Goal: Task Accomplishment & Management: Complete application form

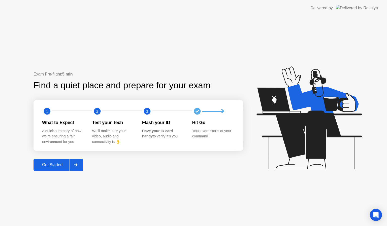
click at [49, 164] on div "Get Started" at bounding box center [52, 165] width 35 height 5
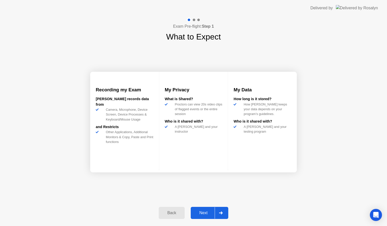
click at [203, 214] on div "Next" at bounding box center [203, 213] width 22 height 5
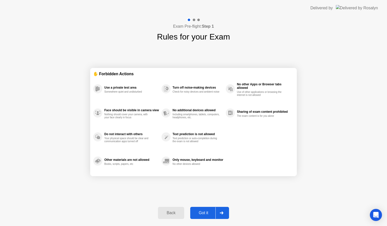
click at [203, 214] on div "Got it" at bounding box center [204, 213] width 24 height 5
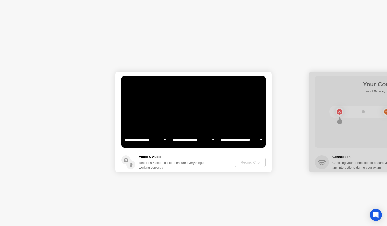
select select "**********"
select select "*******"
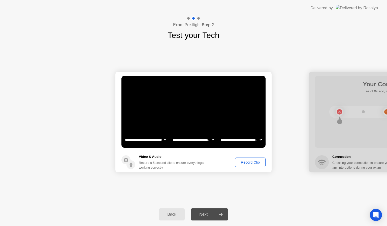
click at [245, 163] on div "Record Clip" at bounding box center [250, 163] width 27 height 4
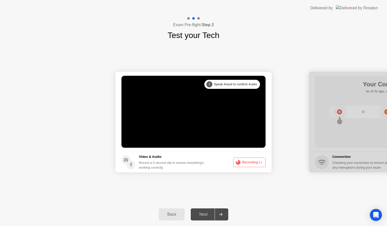
click at [245, 162] on button "Recording 1s" at bounding box center [249, 163] width 32 height 10
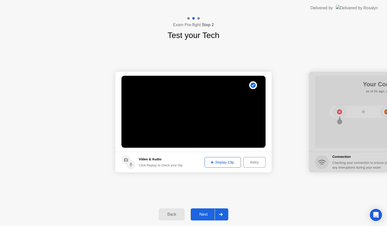
click at [202, 213] on div "Next" at bounding box center [203, 214] width 22 height 5
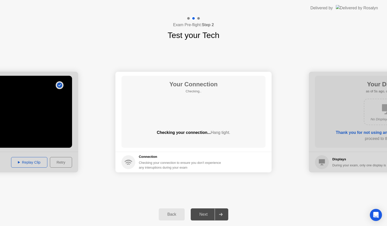
click at [202, 213] on div "Next" at bounding box center [203, 214] width 22 height 5
click at [204, 217] on div "Next" at bounding box center [203, 214] width 22 height 5
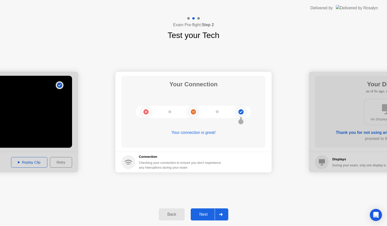
click at [206, 216] on div "Next" at bounding box center [203, 214] width 22 height 5
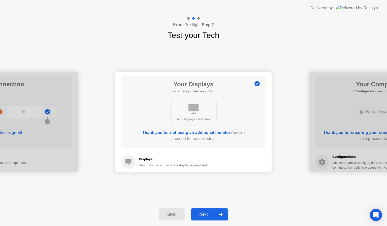
click at [206, 216] on div "Next" at bounding box center [203, 214] width 22 height 5
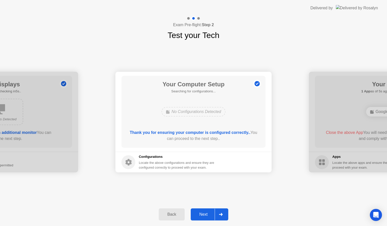
click at [206, 216] on div "Next" at bounding box center [203, 214] width 22 height 5
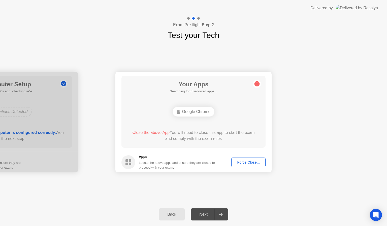
click at [206, 216] on div "Next" at bounding box center [203, 214] width 22 height 5
click at [260, 161] on div "Force Close..." at bounding box center [248, 163] width 31 height 4
click at [243, 161] on div "Force Close..." at bounding box center [248, 163] width 31 height 4
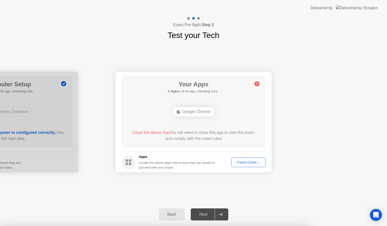
click at [247, 164] on div "Force Close..." at bounding box center [248, 163] width 31 height 4
click at [238, 161] on div "Force Close..." at bounding box center [248, 163] width 31 height 4
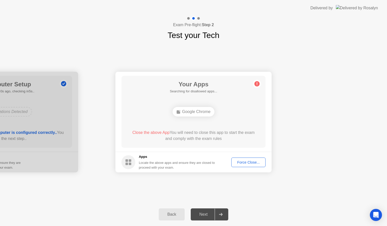
click at [244, 166] on button "Force Close..." at bounding box center [248, 163] width 34 height 10
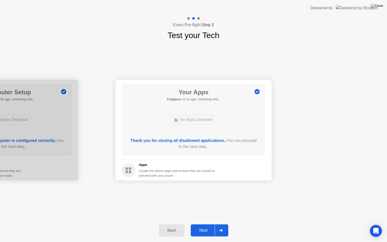
click at [204, 226] on div "Next" at bounding box center [203, 230] width 22 height 5
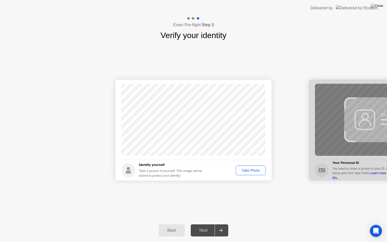
click at [256, 167] on button "Take Photo" at bounding box center [251, 171] width 30 height 10
click at [202, 226] on div "Next" at bounding box center [203, 230] width 22 height 5
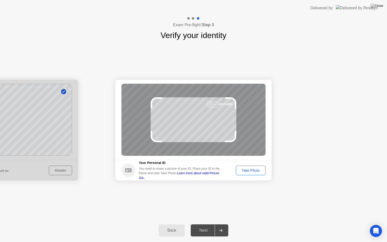
click at [255, 172] on div "Take Photo" at bounding box center [251, 170] width 26 height 4
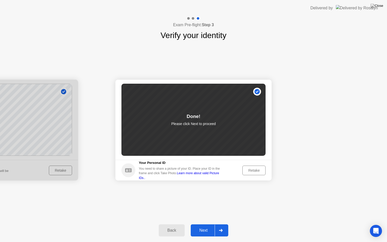
click at [205, 226] on div "Next" at bounding box center [203, 230] width 22 height 5
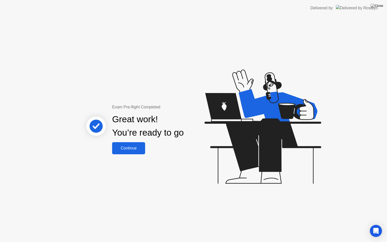
click at [133, 143] on button "Continue" at bounding box center [128, 148] width 33 height 12
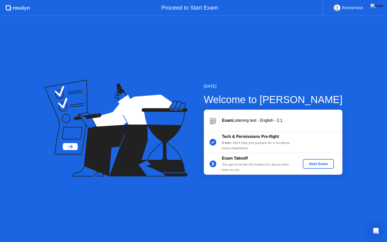
click at [323, 162] on div "Start Exam" at bounding box center [318, 164] width 27 height 4
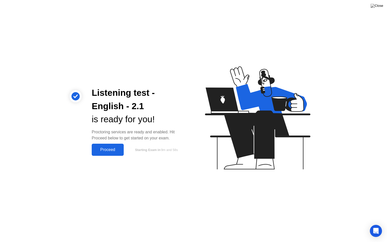
click at [121, 146] on button "Proceed" at bounding box center [108, 150] width 32 height 12
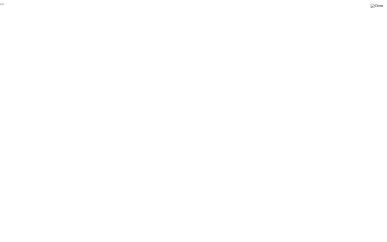
click at [4, 5] on button "End Proctoring Session" at bounding box center [2, 5] width 4 height 2
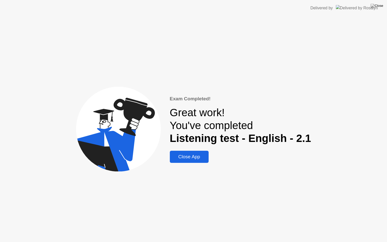
click at [199, 159] on div "Close App" at bounding box center [189, 157] width 36 height 6
